Goal: Find specific page/section: Find specific page/section

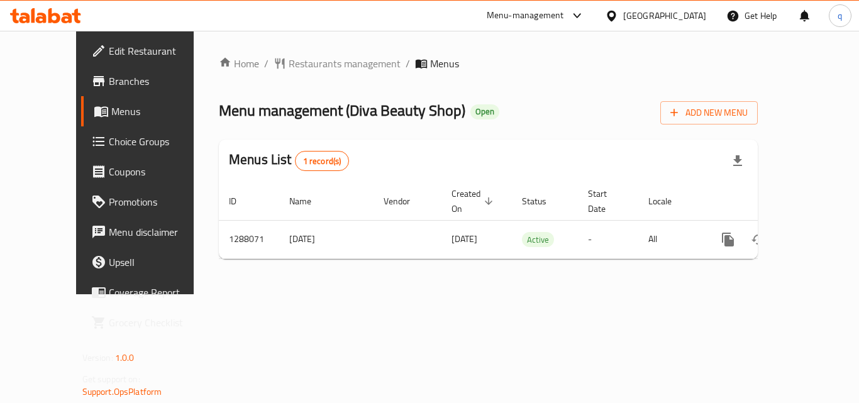
click at [289, 64] on span "Restaurants management" at bounding box center [345, 63] width 112 height 15
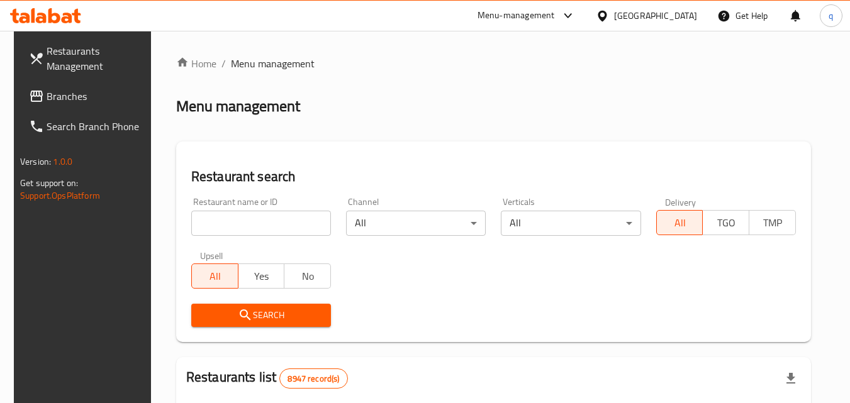
click at [225, 226] on input "search" at bounding box center [261, 223] width 140 height 25
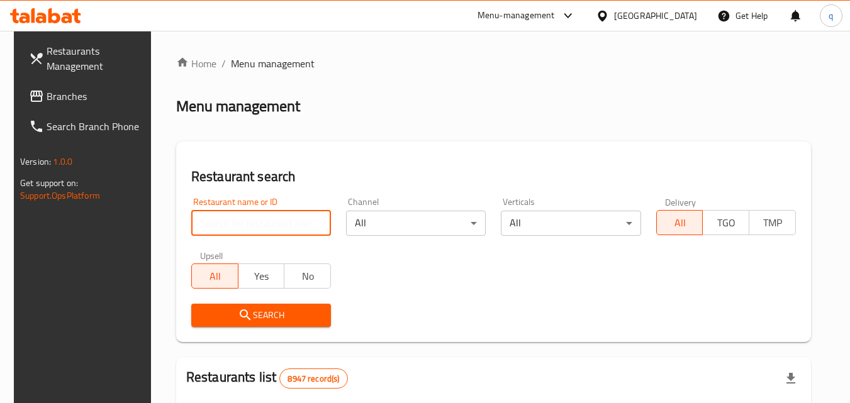
paste input "696964"
type input "696964"
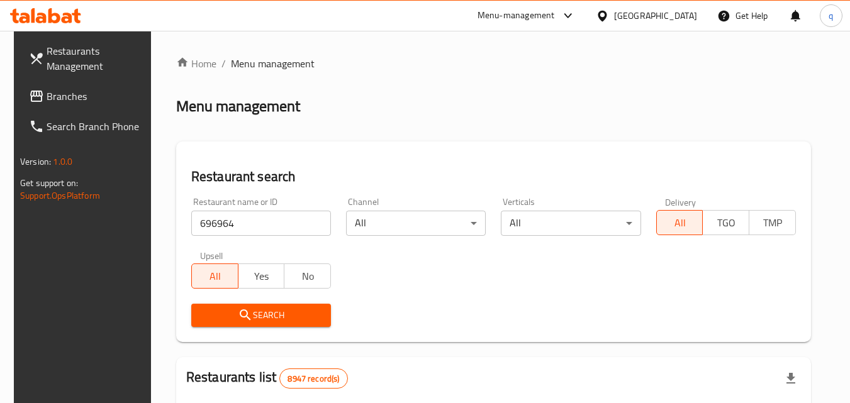
click at [240, 323] on button "Search" at bounding box center [261, 315] width 140 height 23
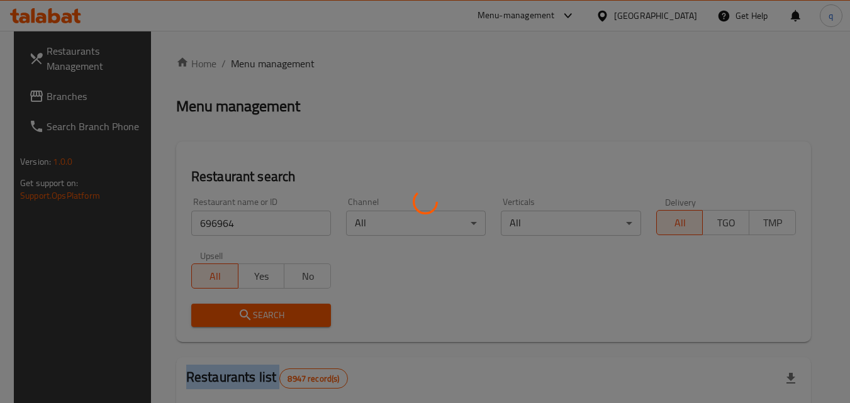
click at [240, 323] on div at bounding box center [425, 201] width 850 height 403
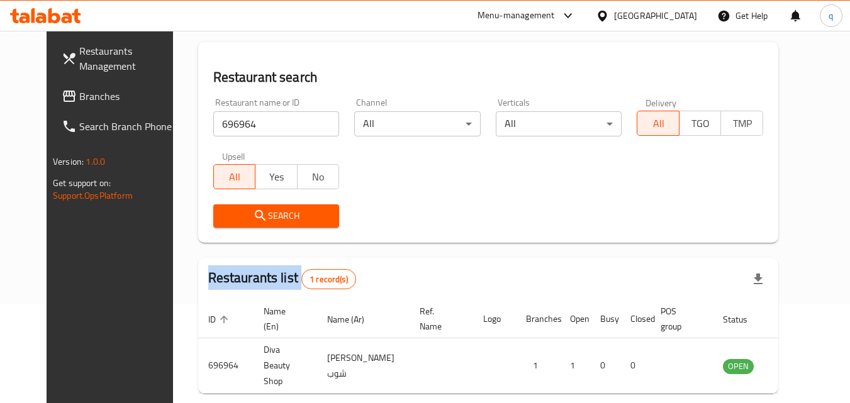
scroll to position [147, 0]
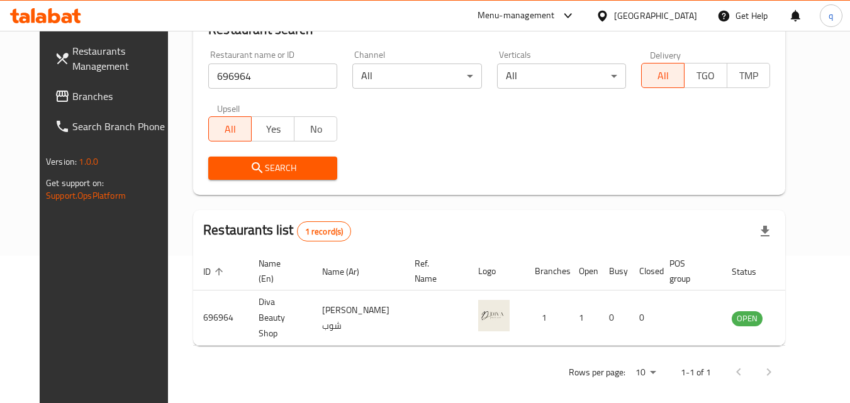
click at [614, 11] on div at bounding box center [605, 16] width 18 height 14
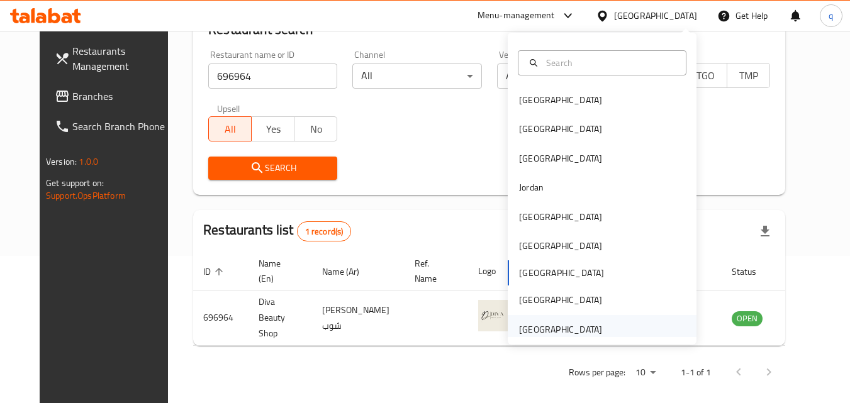
click at [558, 327] on div "[GEOGRAPHIC_DATA]" at bounding box center [560, 330] width 83 height 14
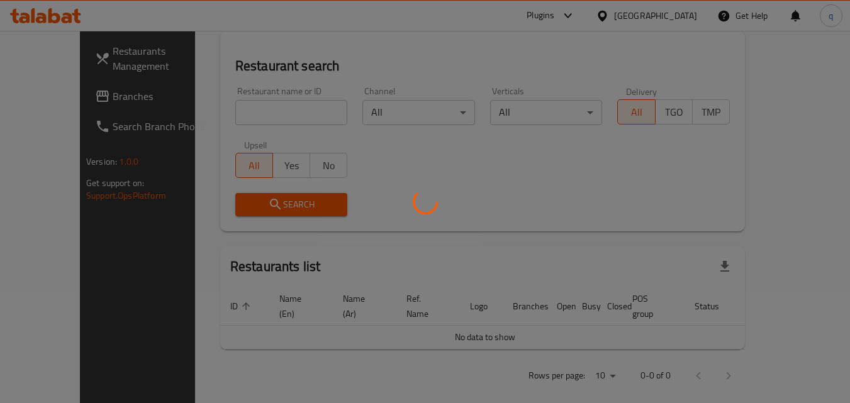
scroll to position [147, 0]
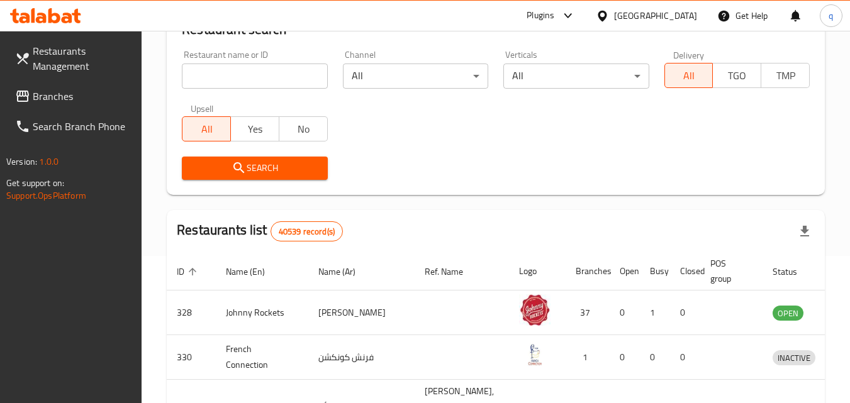
click at [57, 96] on span "Branches" at bounding box center [82, 96] width 99 height 15
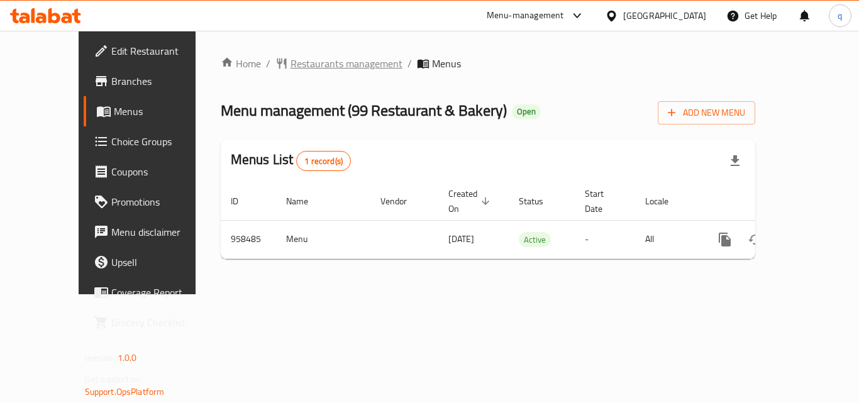
click at [303, 69] on span "Restaurants management" at bounding box center [347, 63] width 112 height 15
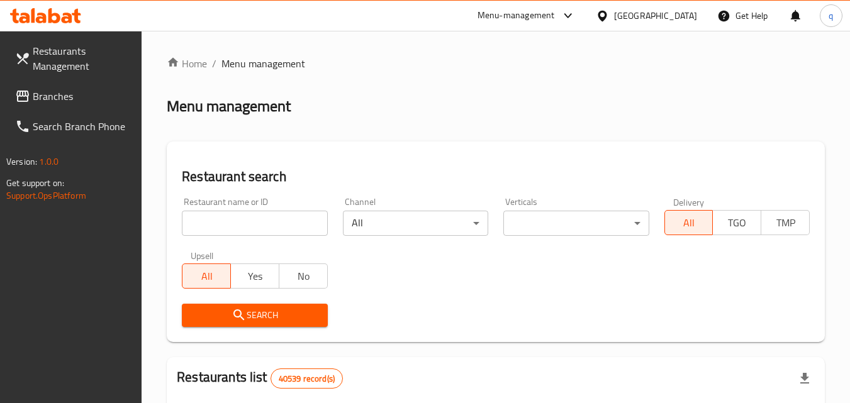
click at [245, 222] on input "search" at bounding box center [254, 223] width 145 height 25
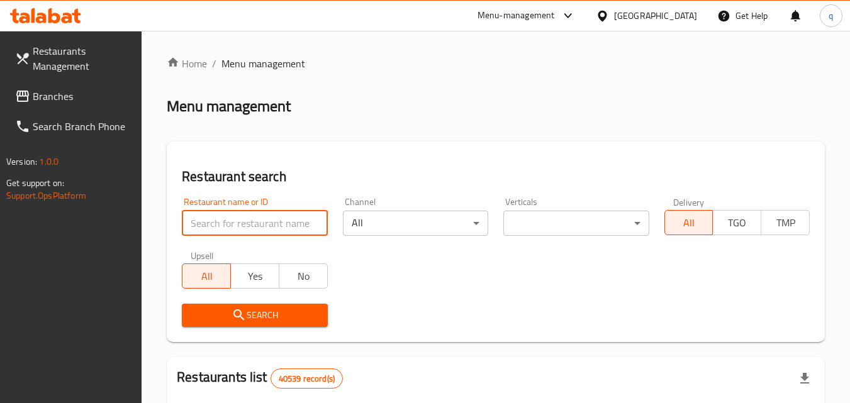
paste input "659638"
type input "659638"
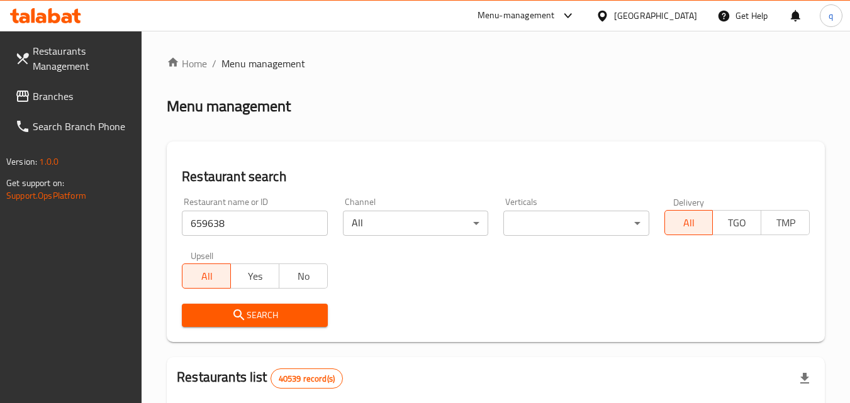
click at [237, 313] on icon "submit" at bounding box center [239, 315] width 15 height 15
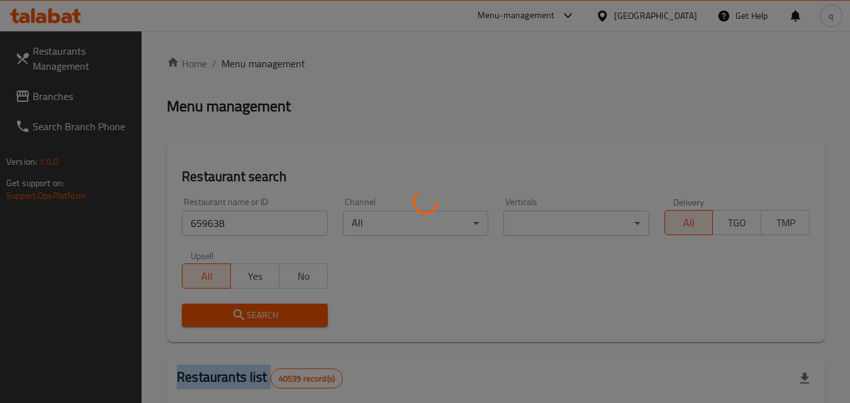
click at [237, 313] on div at bounding box center [425, 201] width 850 height 403
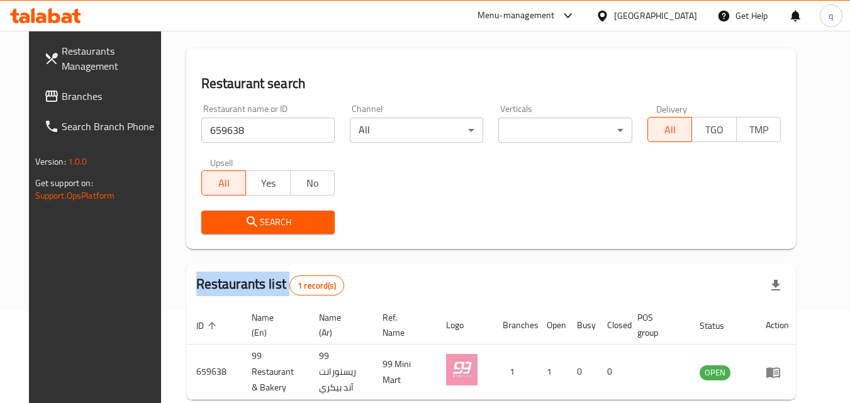
scroll to position [147, 0]
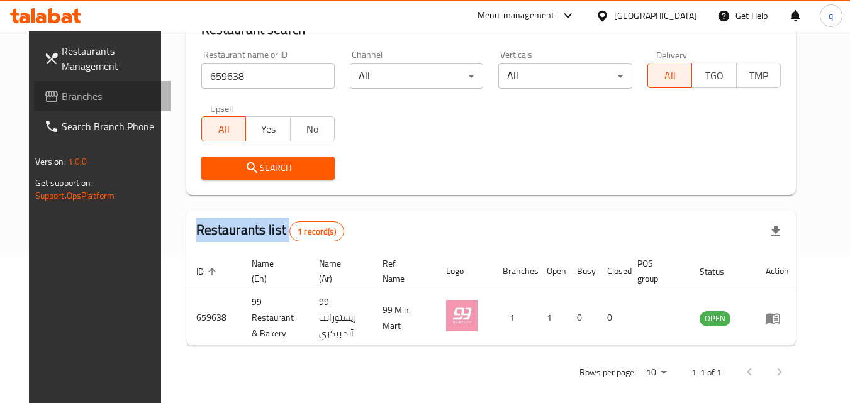
click at [62, 98] on span "Branches" at bounding box center [111, 96] width 99 height 15
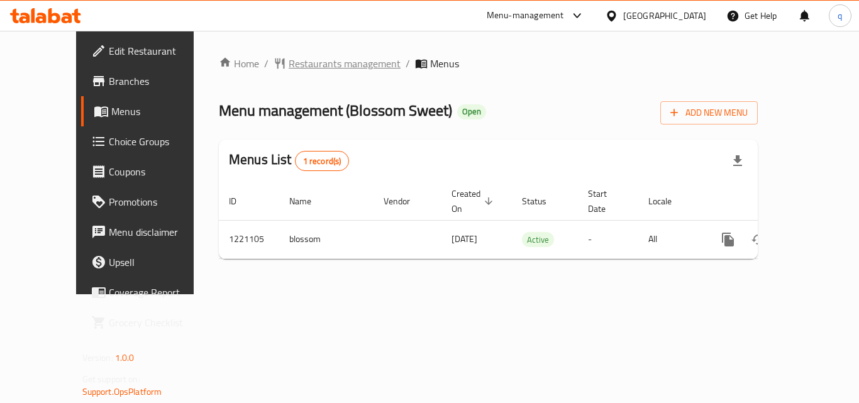
click at [289, 62] on span "Restaurants management" at bounding box center [345, 63] width 112 height 15
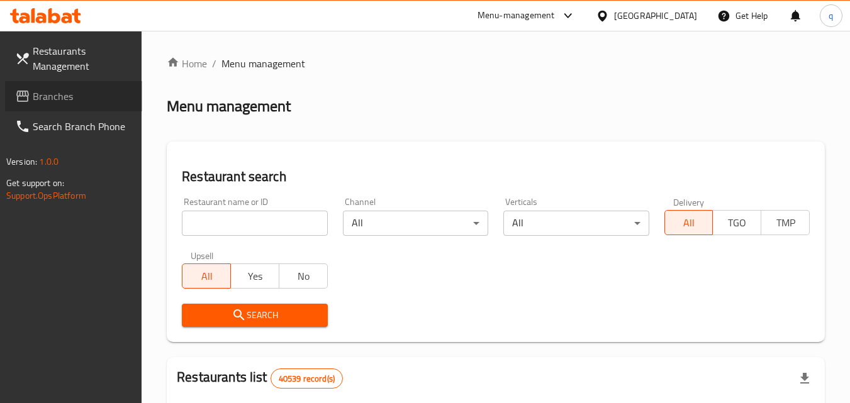
click at [31, 94] on span at bounding box center [24, 96] width 18 height 15
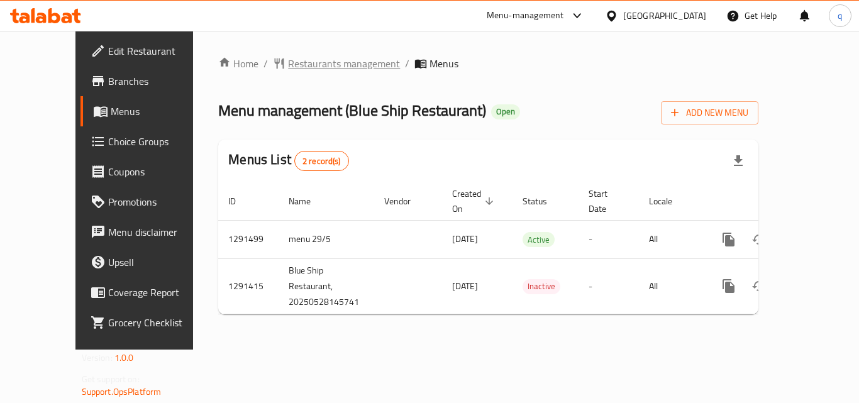
click at [289, 67] on span "Restaurants management" at bounding box center [344, 63] width 112 height 15
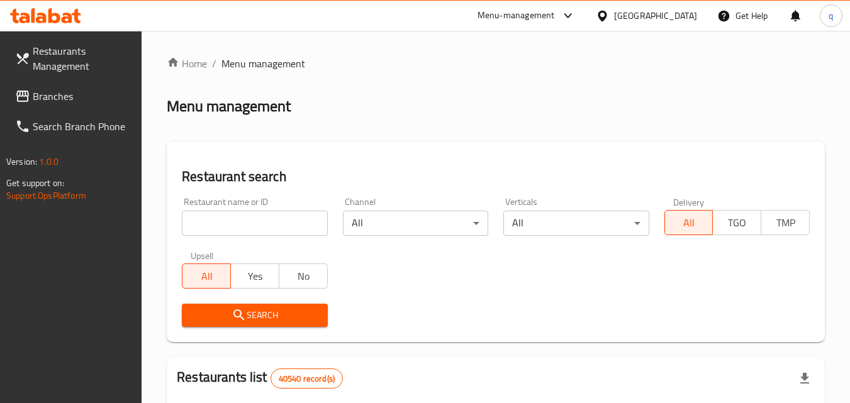
click at [252, 225] on input "search" at bounding box center [254, 223] width 145 height 25
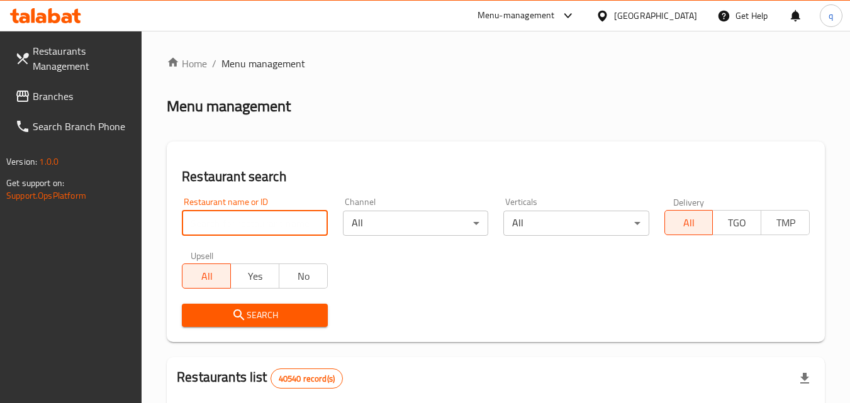
paste input "698757"
type input "698757"
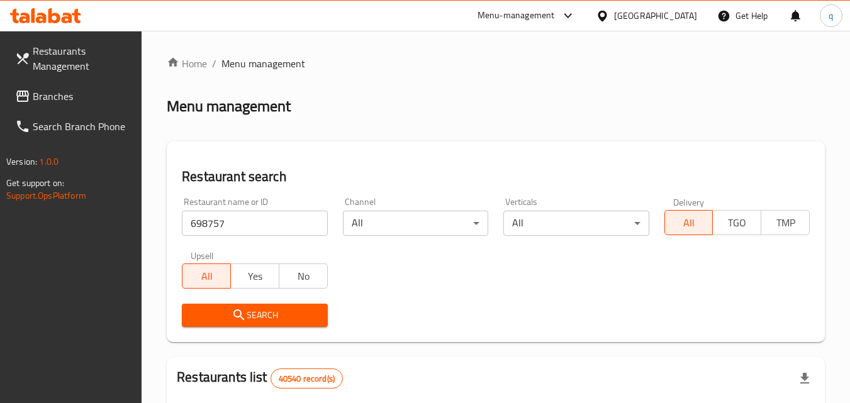
click at [241, 314] on icon "submit" at bounding box center [238, 315] width 11 height 11
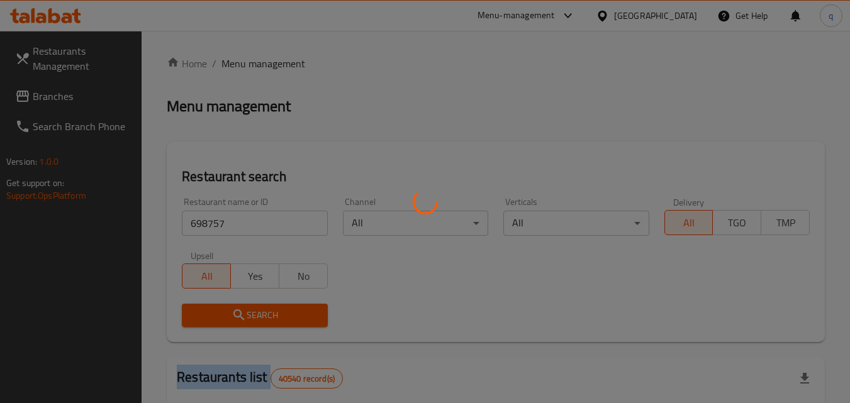
click at [241, 314] on div at bounding box center [425, 201] width 850 height 403
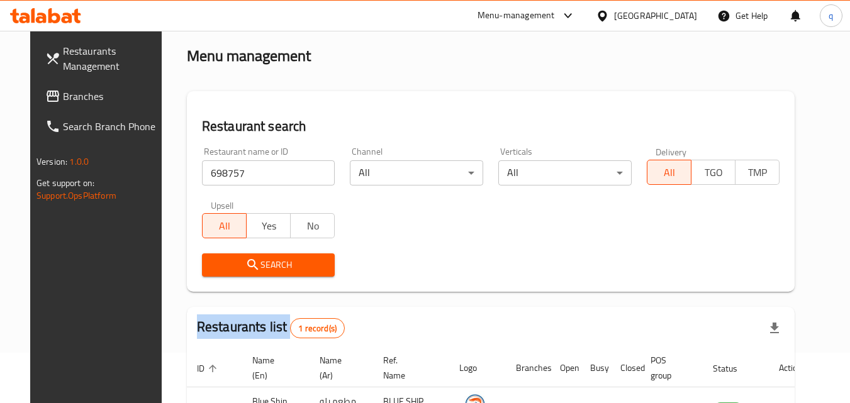
scroll to position [126, 0]
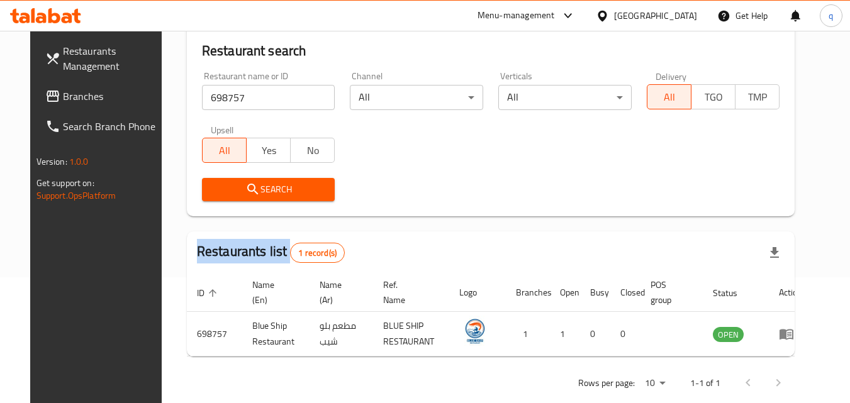
click at [69, 96] on span "Branches" at bounding box center [112, 96] width 99 height 15
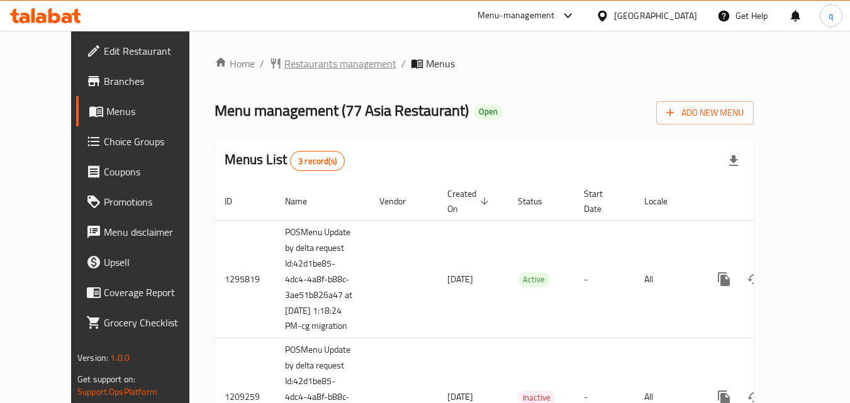
click at [284, 57] on span "Restaurants management" at bounding box center [340, 63] width 112 height 15
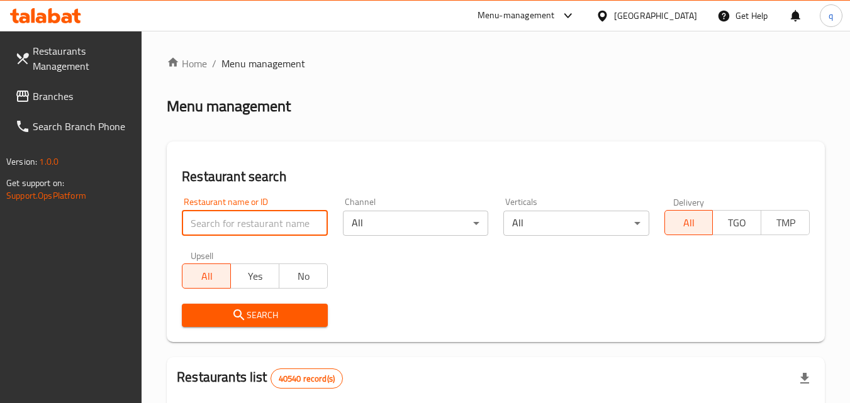
click at [257, 221] on input "search" at bounding box center [254, 223] width 145 height 25
paste input "664075"
type input "664075"
click at [230, 294] on div "Upsell All Yes No" at bounding box center [254, 269] width 160 height 53
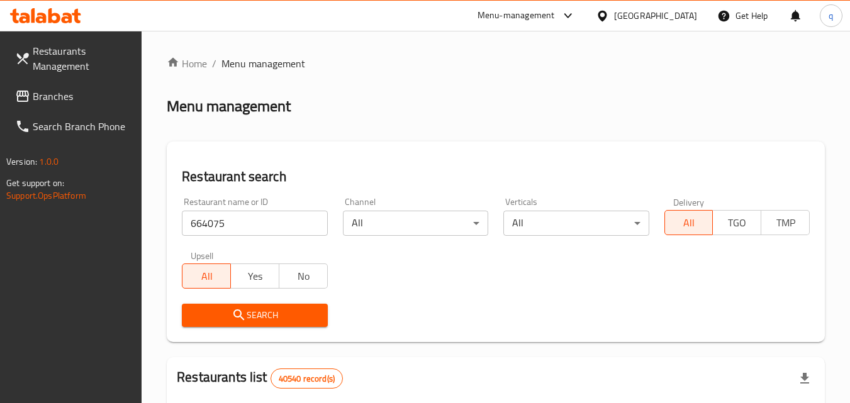
click at [231, 308] on span "Search" at bounding box center [254, 316] width 125 height 16
click at [231, 308] on div at bounding box center [425, 201] width 850 height 403
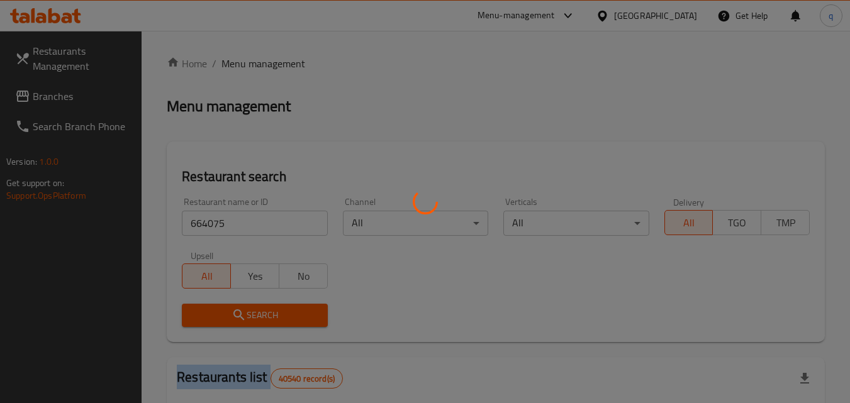
click at [231, 308] on div at bounding box center [425, 201] width 850 height 403
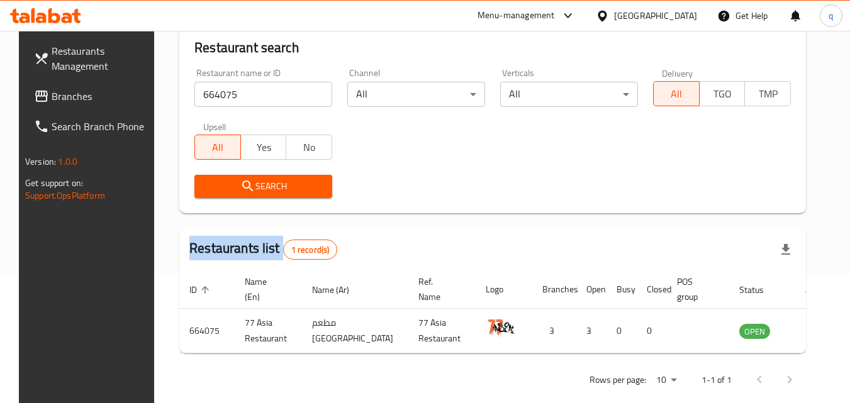
scroll to position [147, 0]
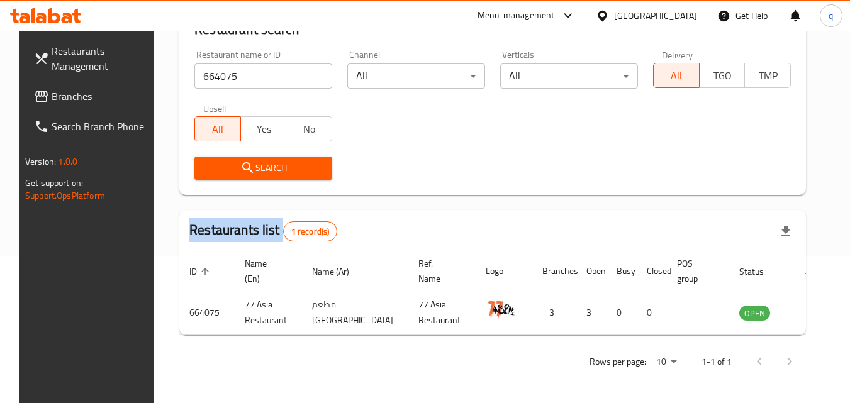
click at [54, 94] on span "Branches" at bounding box center [101, 96] width 99 height 15
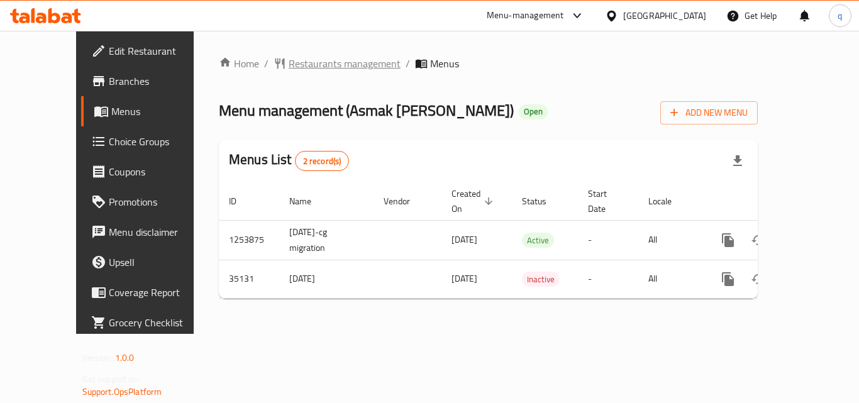
click at [314, 63] on span "Restaurants management" at bounding box center [345, 63] width 112 height 15
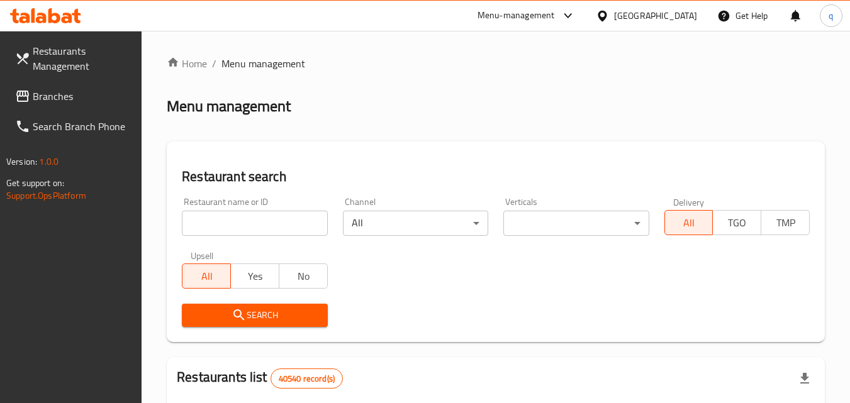
click at [252, 227] on input "search" at bounding box center [254, 223] width 145 height 25
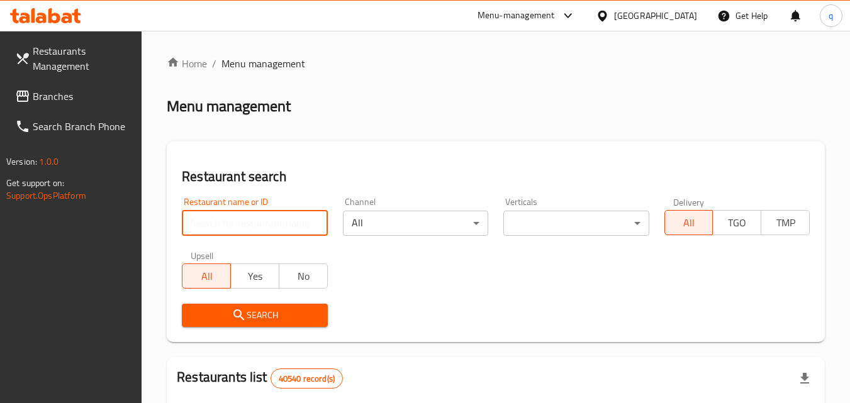
paste input "18128"
type input "18128"
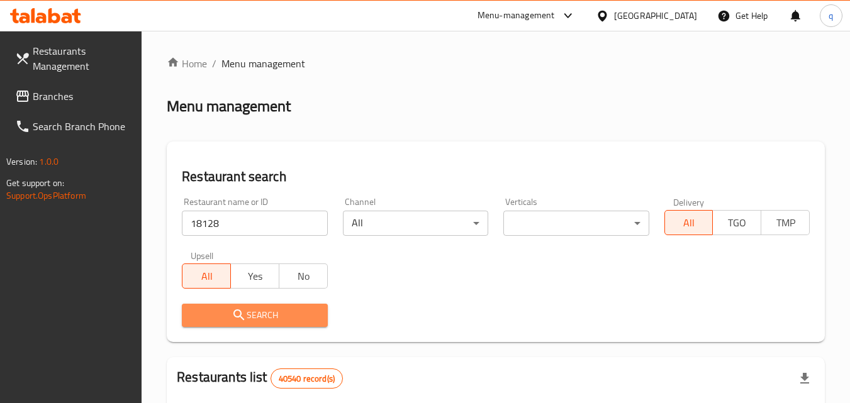
click at [242, 315] on icon "submit" at bounding box center [239, 315] width 15 height 15
click at [242, 315] on div at bounding box center [425, 201] width 850 height 403
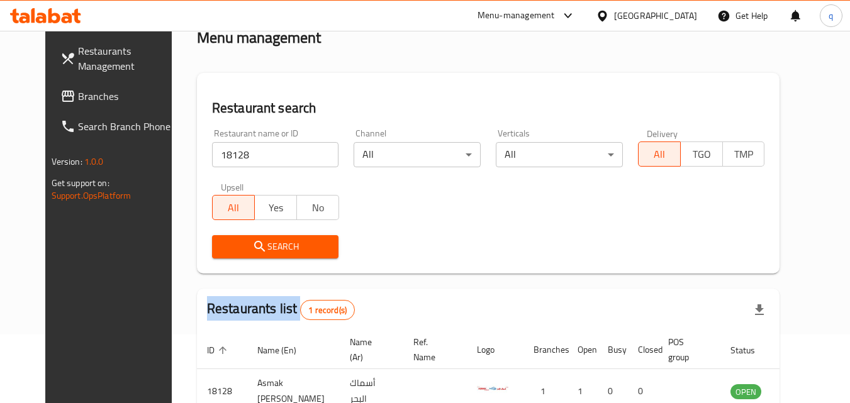
scroll to position [147, 0]
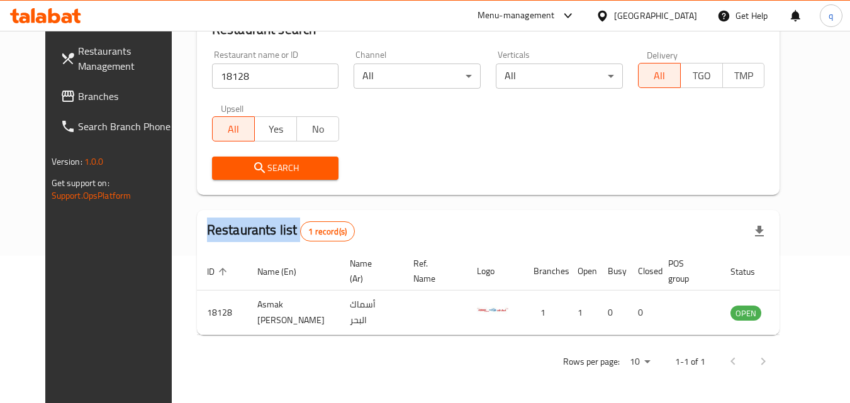
click at [78, 91] on span "Branches" at bounding box center [127, 96] width 99 height 15
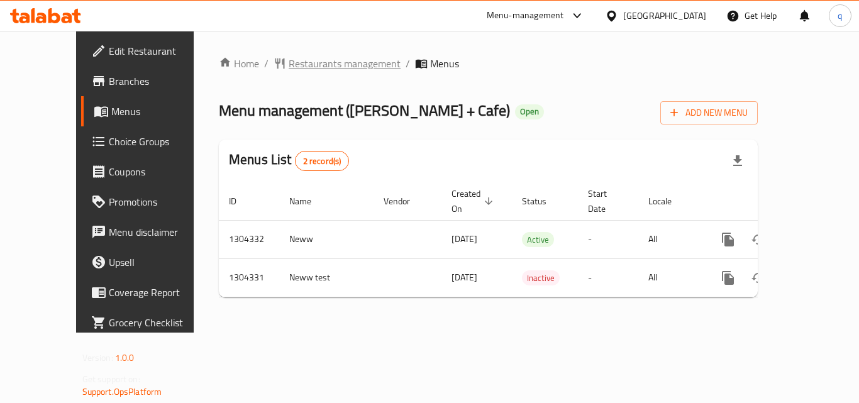
click at [295, 68] on span "Restaurants management" at bounding box center [345, 63] width 112 height 15
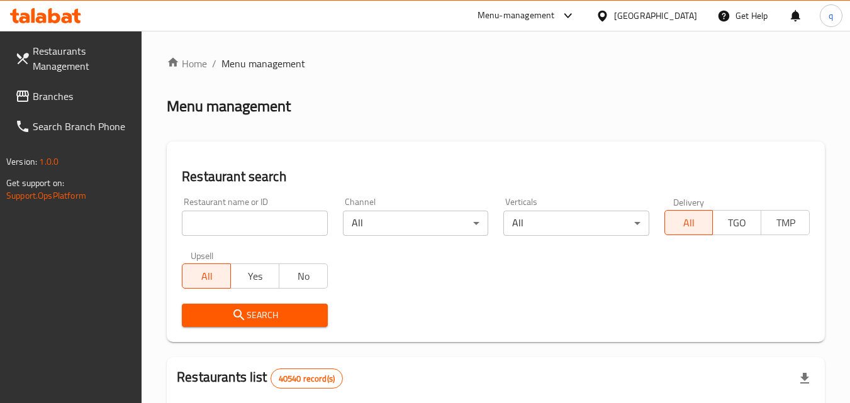
click at [261, 222] on input "search" at bounding box center [254, 223] width 145 height 25
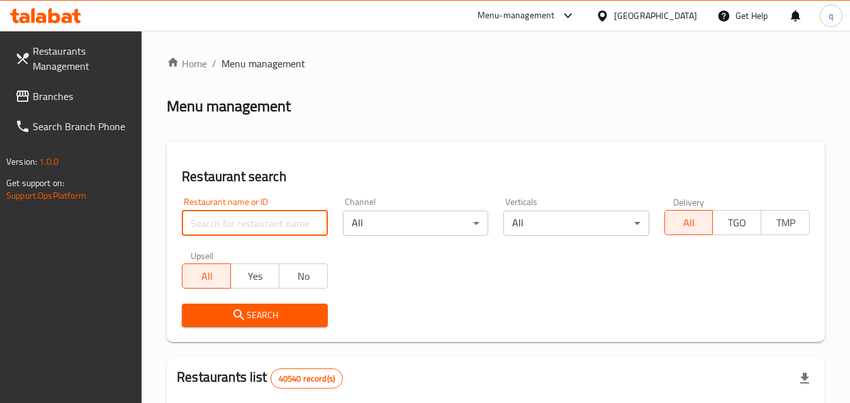
paste input "703128"
type input "703128"
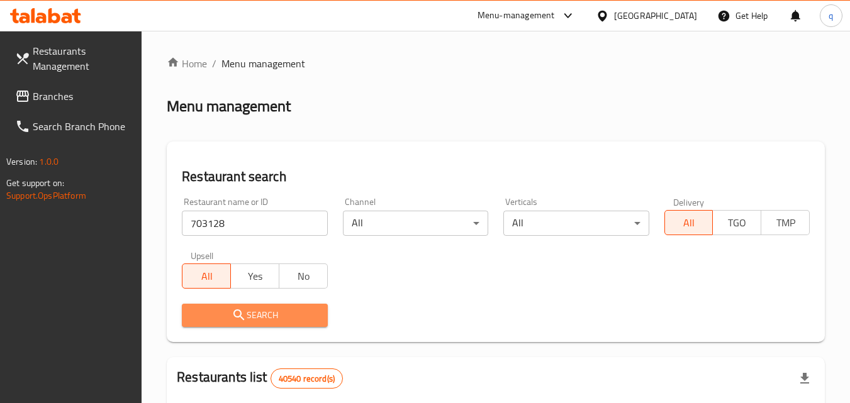
click at [239, 316] on icon "submit" at bounding box center [239, 315] width 15 height 15
click at [238, 316] on div at bounding box center [425, 201] width 850 height 403
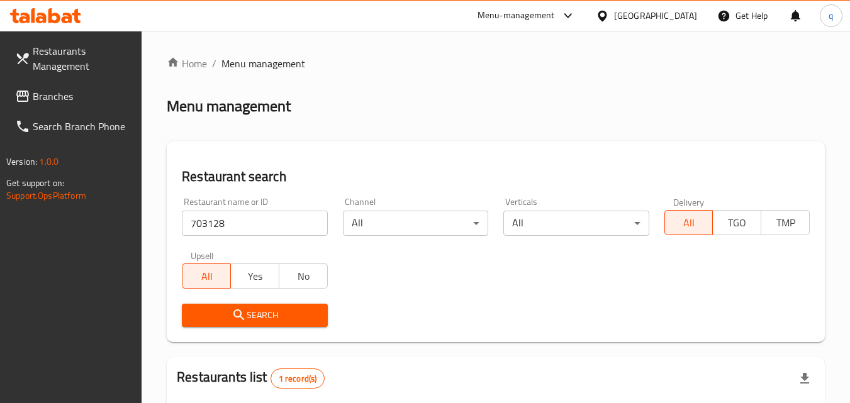
click at [654, 8] on div "United Arab Emirates" at bounding box center [646, 16] width 121 height 30
click at [639, 14] on div "United Arab Emirates" at bounding box center [655, 16] width 83 height 14
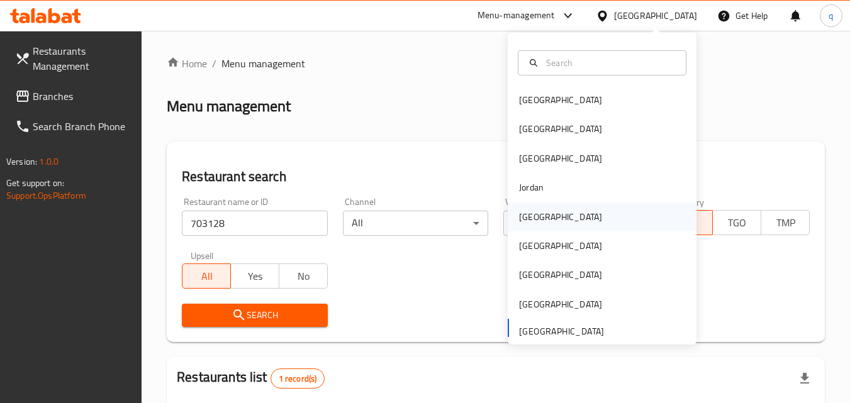
click at [530, 217] on div "[GEOGRAPHIC_DATA]" at bounding box center [560, 217] width 83 height 14
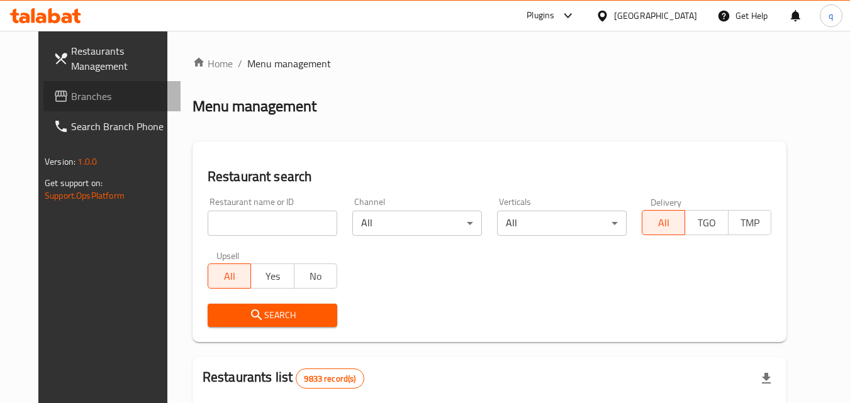
click at [85, 92] on span "Branches" at bounding box center [120, 96] width 99 height 15
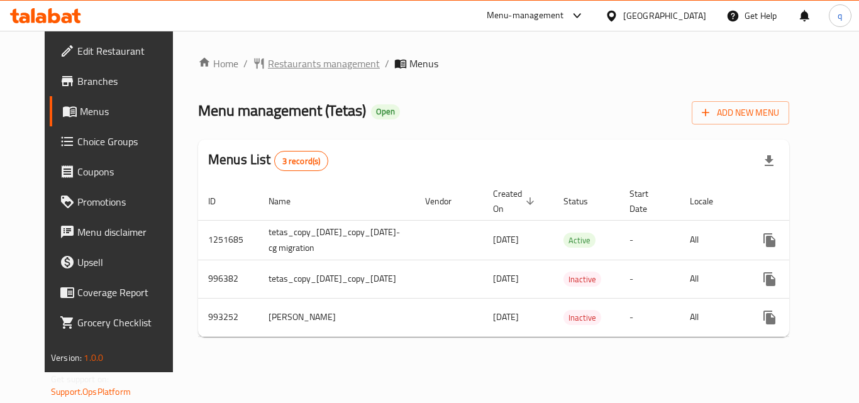
click at [303, 61] on span "Restaurants management" at bounding box center [324, 63] width 112 height 15
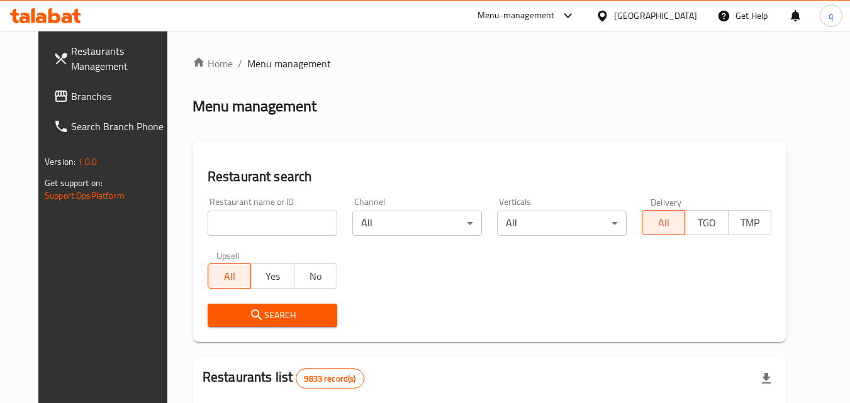
click at [270, 221] on input "search" at bounding box center [273, 223] width 130 height 25
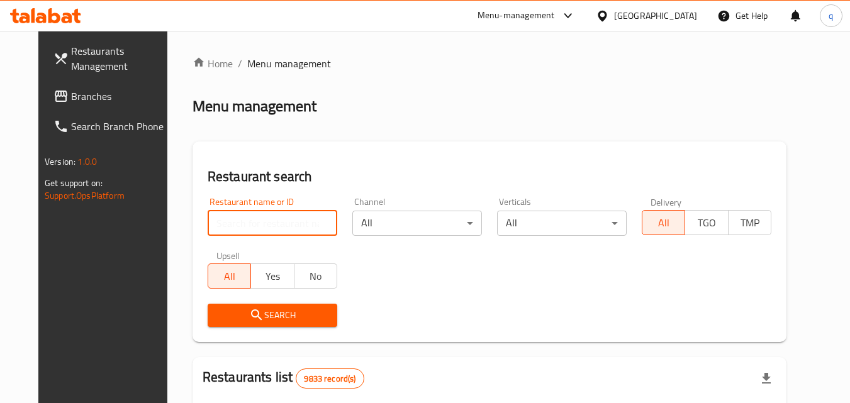
paste input "660196"
type input "660196"
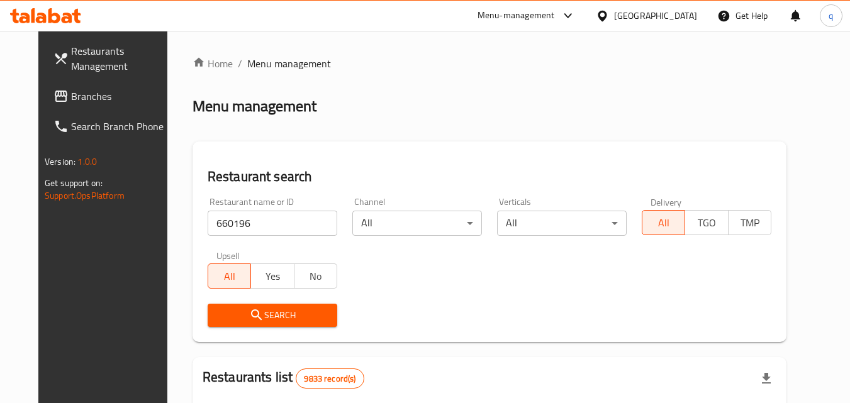
click at [228, 306] on button "Search" at bounding box center [273, 315] width 130 height 23
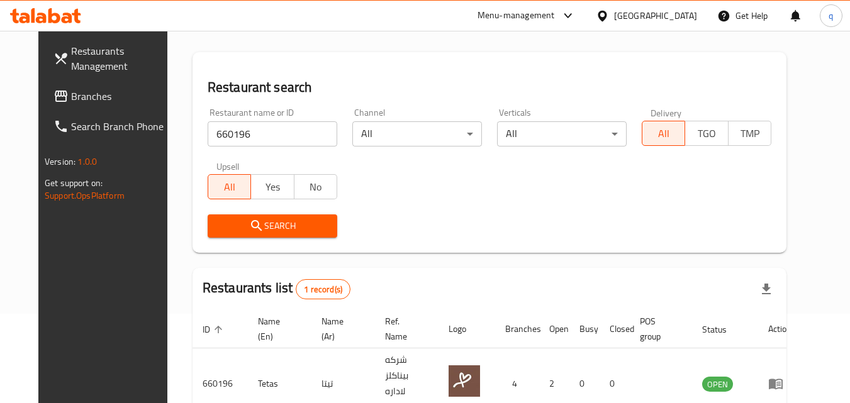
scroll to position [147, 0]
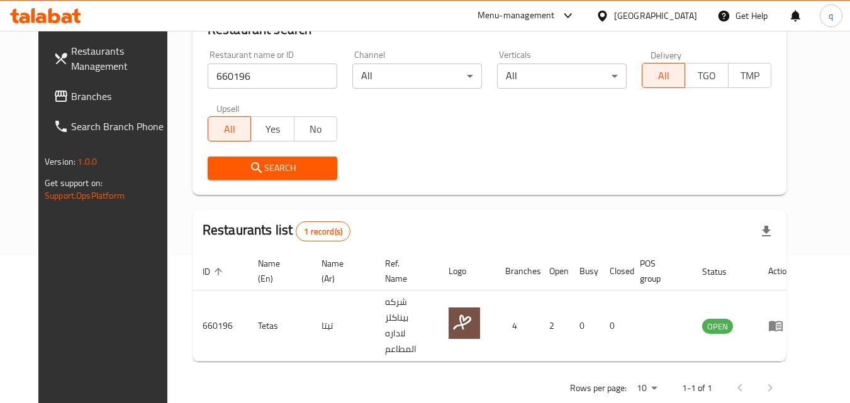
drag, startPoint x: 77, startPoint y: 95, endPoint x: 87, endPoint y: 96, distance: 10.1
click at [77, 95] on span "Branches" at bounding box center [120, 96] width 99 height 15
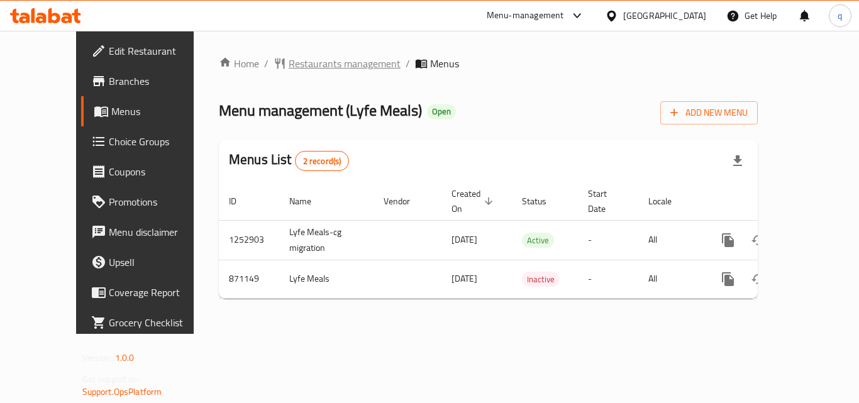
click at [293, 67] on span "Restaurants management" at bounding box center [345, 63] width 112 height 15
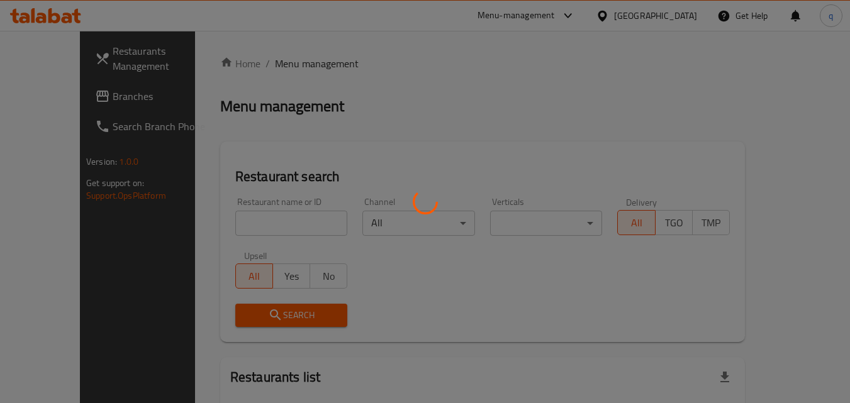
click at [256, 225] on div at bounding box center [425, 201] width 850 height 403
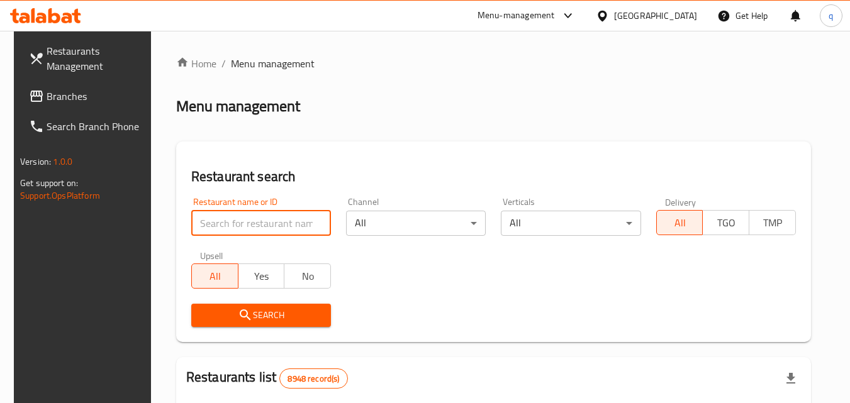
click at [254, 224] on input "search" at bounding box center [261, 223] width 140 height 25
paste input "657279"
type input "657279"
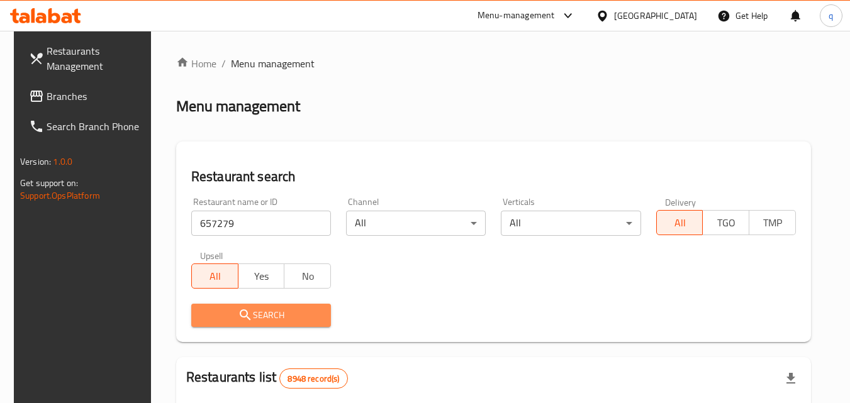
click at [227, 326] on button "Search" at bounding box center [261, 315] width 140 height 23
click at [227, 326] on div at bounding box center [425, 201] width 850 height 403
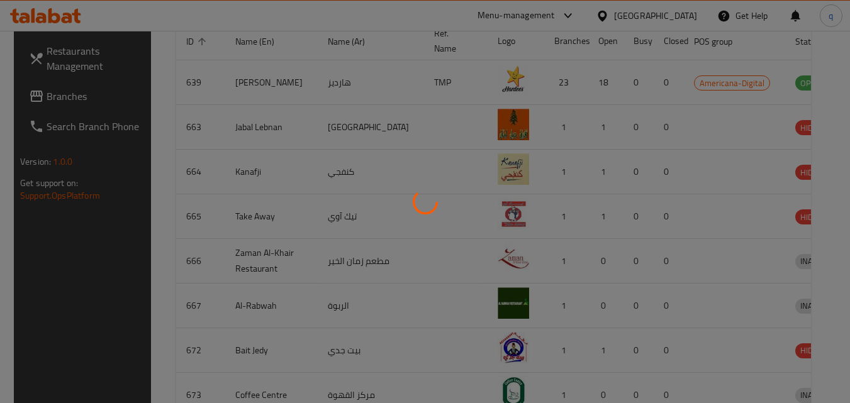
scroll to position [147, 0]
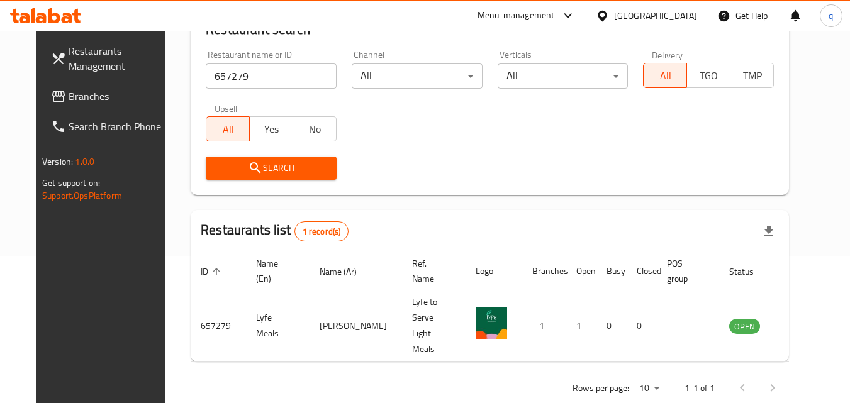
click at [705, 19] on div "Qatar" at bounding box center [646, 16] width 121 height 30
click at [697, 17] on div "Qatar" at bounding box center [655, 16] width 83 height 14
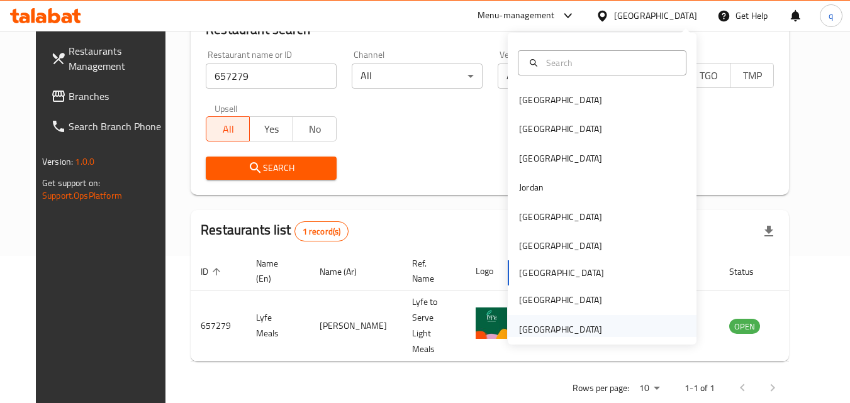
click at [529, 333] on div "[GEOGRAPHIC_DATA]" at bounding box center [560, 330] width 83 height 14
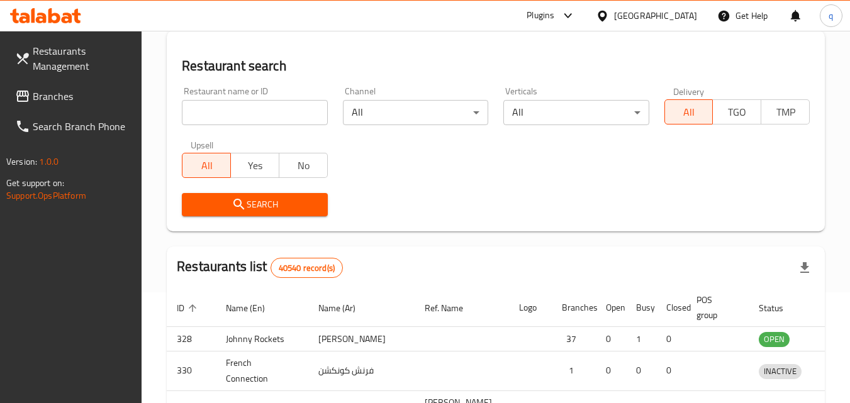
scroll to position [147, 0]
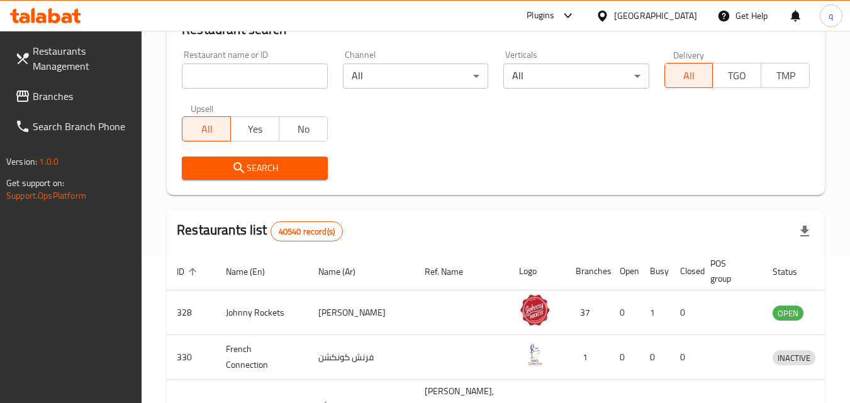
click at [81, 89] on span "Branches" at bounding box center [82, 96] width 99 height 15
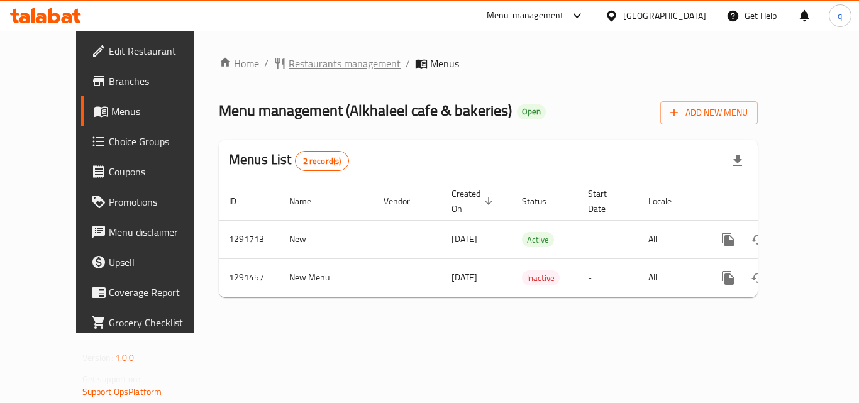
click at [303, 63] on span "Restaurants management" at bounding box center [345, 63] width 112 height 15
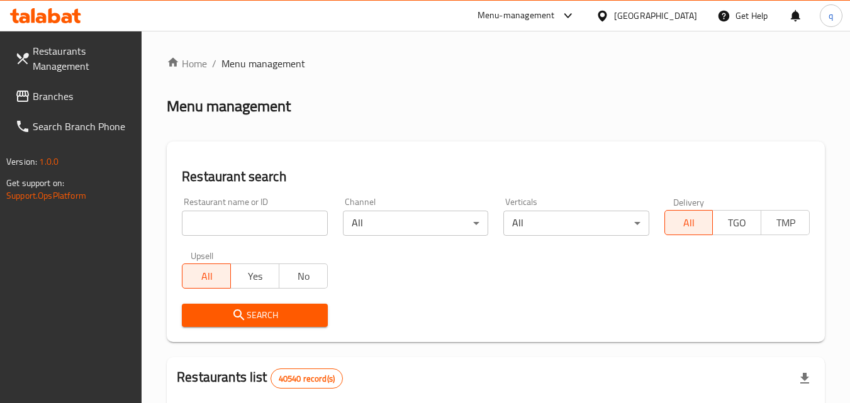
click at [259, 221] on input "search" at bounding box center [254, 223] width 145 height 25
paste input "698760"
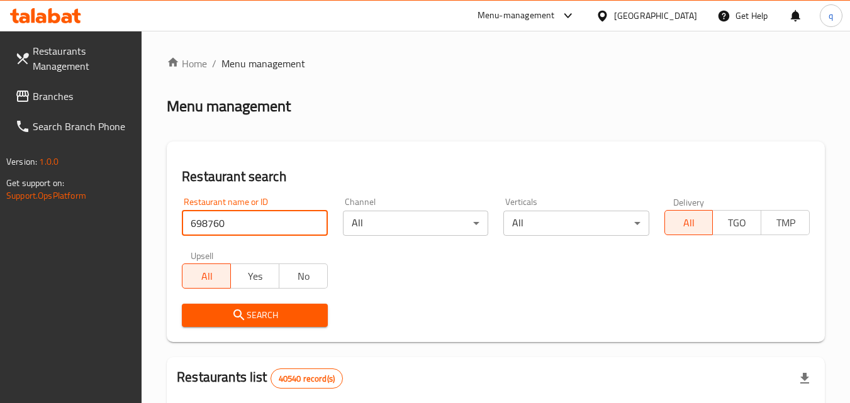
type input "698760"
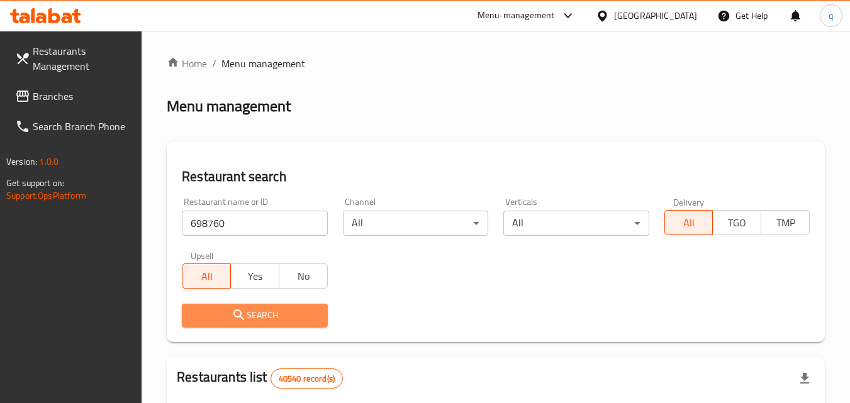
click at [241, 316] on icon "submit" at bounding box center [239, 315] width 15 height 15
click at [241, 316] on div at bounding box center [425, 201] width 850 height 403
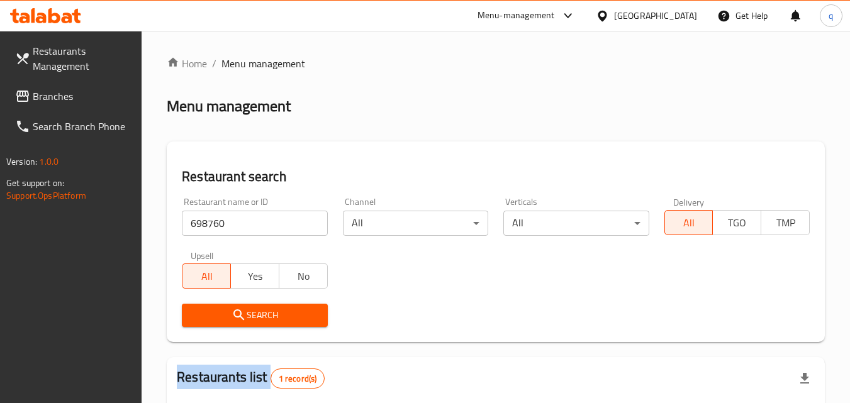
click at [73, 94] on span "Branches" at bounding box center [82, 96] width 99 height 15
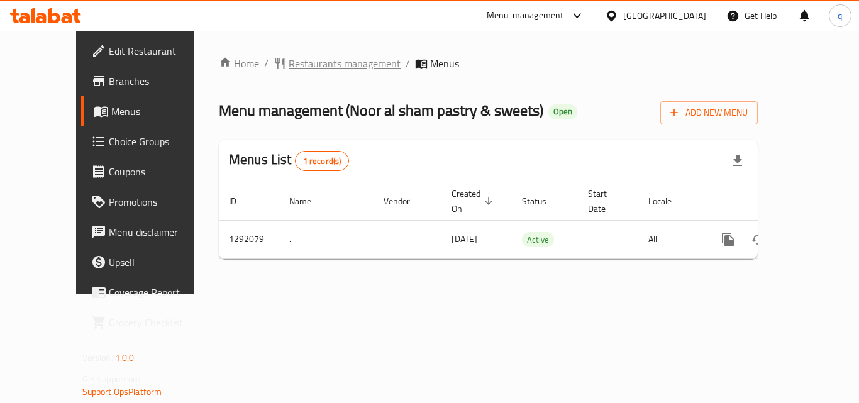
click at [291, 67] on span "Restaurants management" at bounding box center [345, 63] width 112 height 15
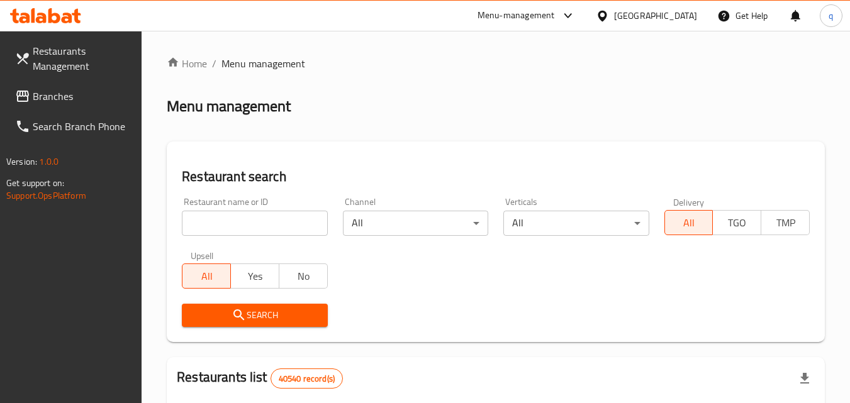
click at [288, 215] on input "search" at bounding box center [254, 223] width 145 height 25
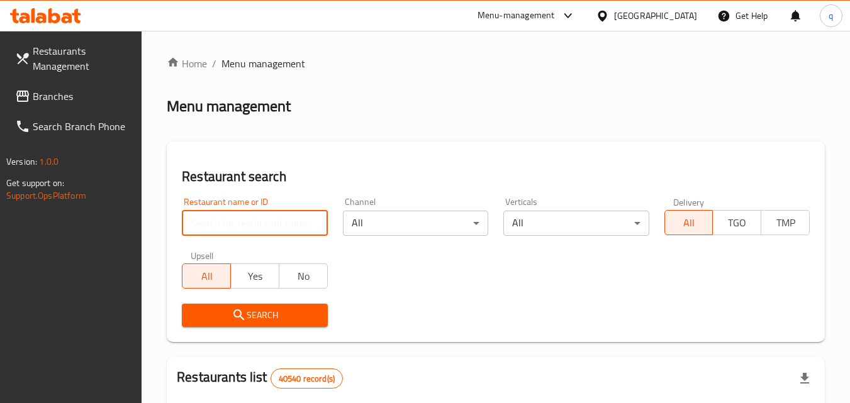
paste input "698829"
type input "698829"
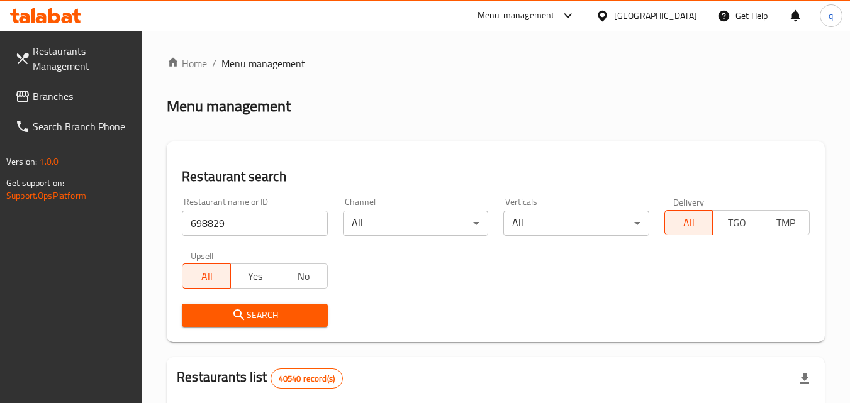
click at [267, 308] on span "Search" at bounding box center [254, 316] width 125 height 16
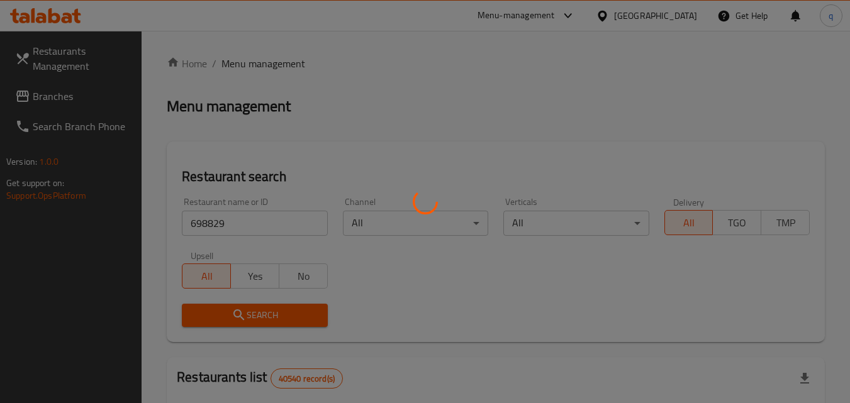
click at [267, 308] on div at bounding box center [425, 201] width 850 height 403
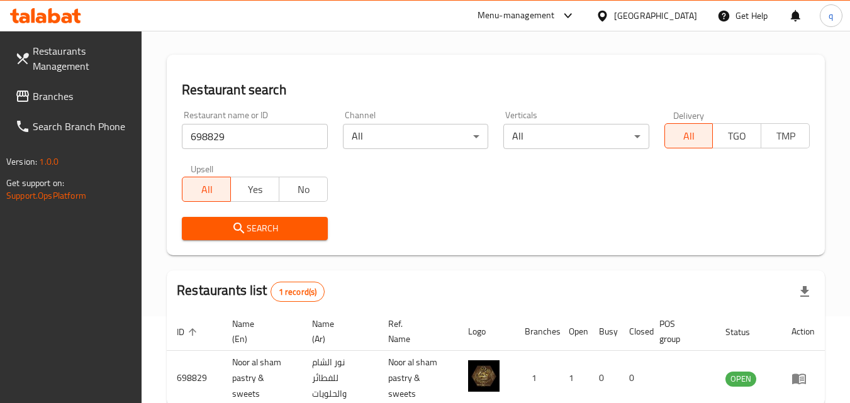
scroll to position [158, 0]
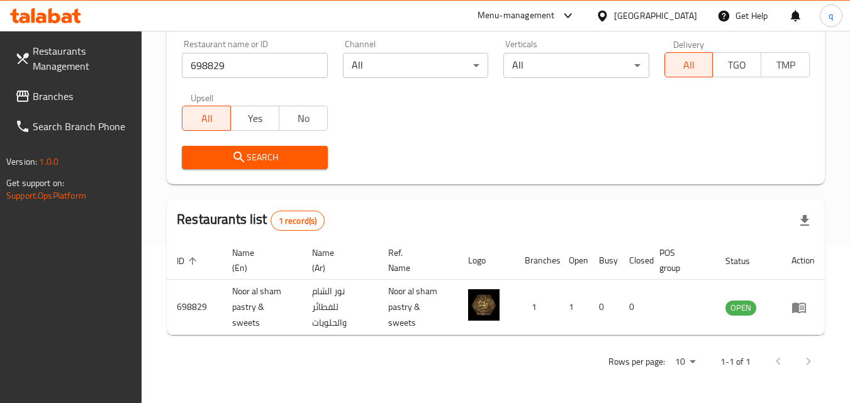
click at [84, 96] on span "Branches" at bounding box center [82, 96] width 99 height 15
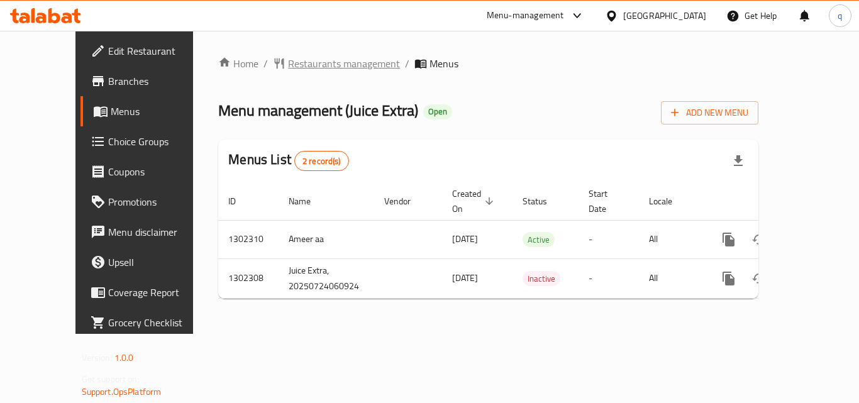
click at [305, 67] on span "Restaurants management" at bounding box center [344, 63] width 112 height 15
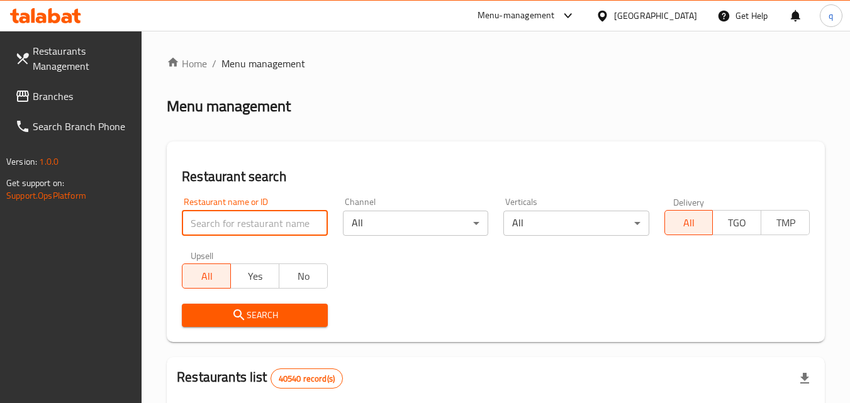
click at [257, 232] on input "search" at bounding box center [254, 223] width 145 height 25
paste input "702378"
type input "702378"
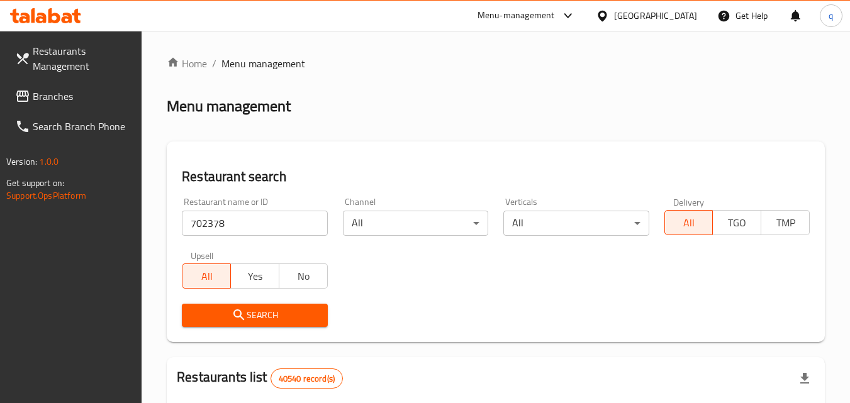
click at [225, 318] on span "Search" at bounding box center [254, 316] width 125 height 16
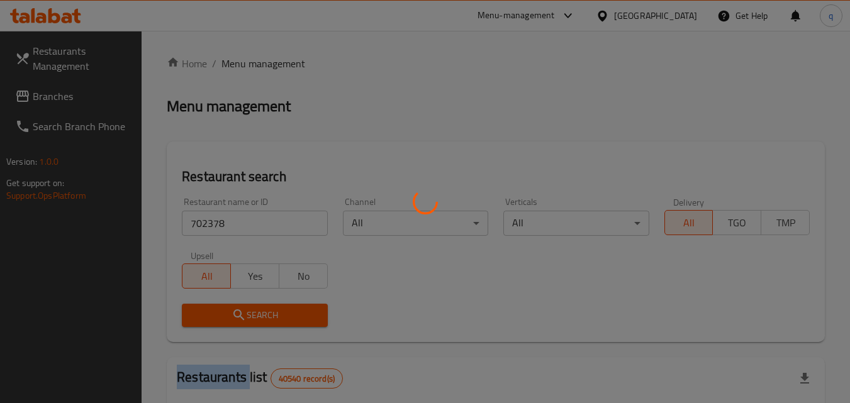
click at [225, 318] on div at bounding box center [425, 201] width 850 height 403
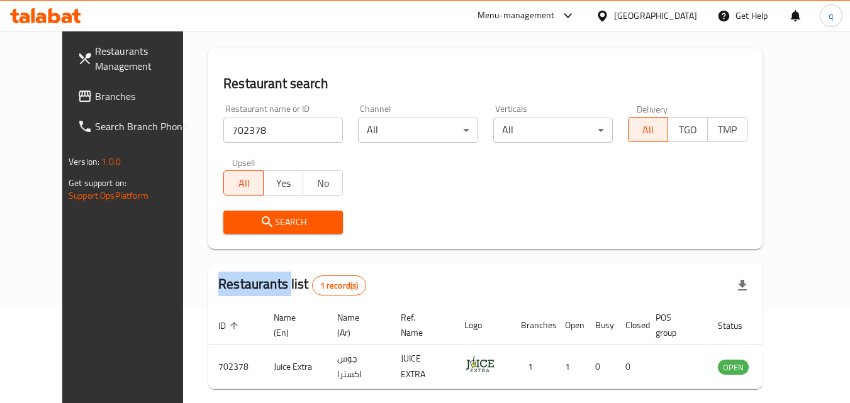
scroll to position [147, 0]
